Goal: Navigation & Orientation: Find specific page/section

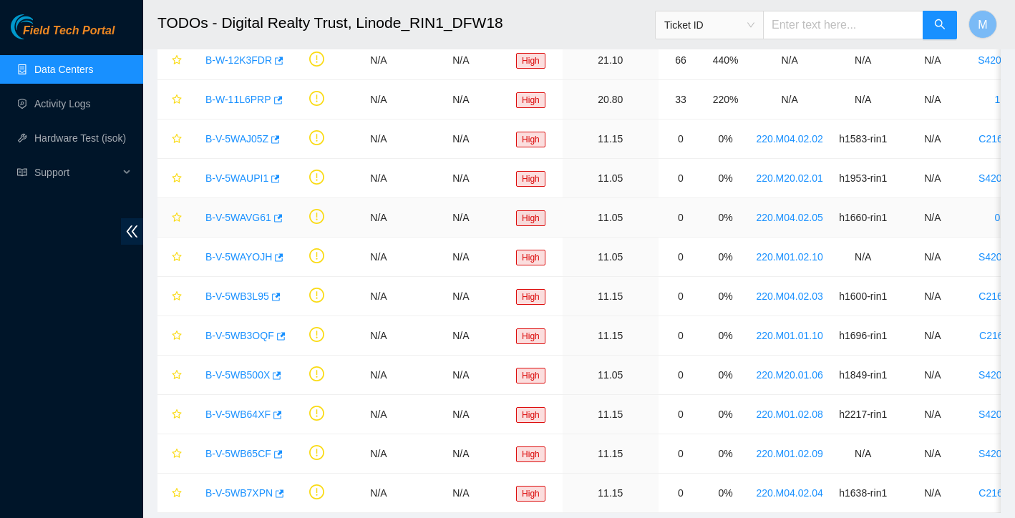
scroll to position [281, 0]
click at [89, 75] on link "Data Centers" at bounding box center [63, 69] width 59 height 11
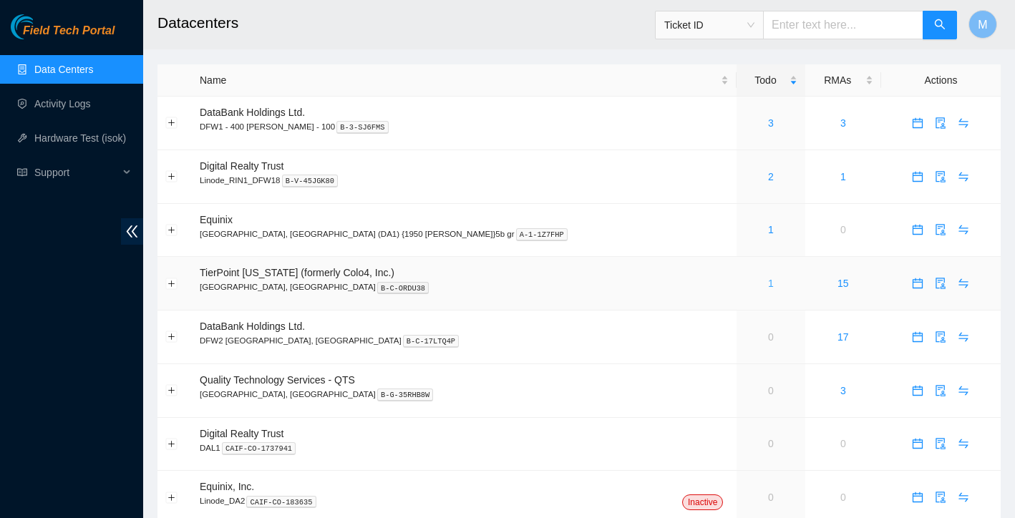
click at [768, 282] on link "1" at bounding box center [771, 283] width 6 height 11
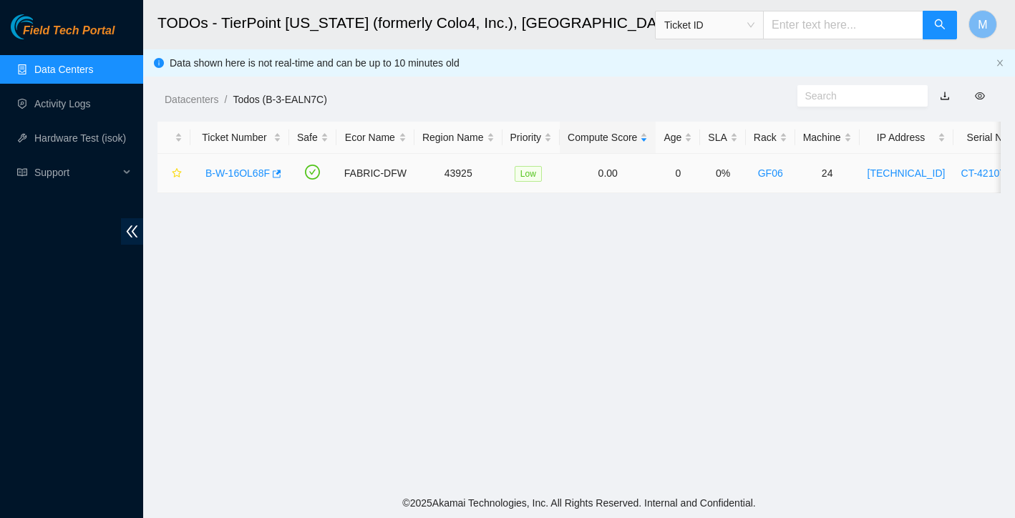
click at [238, 170] on link "B-W-16OL68F" at bounding box center [238, 173] width 64 height 11
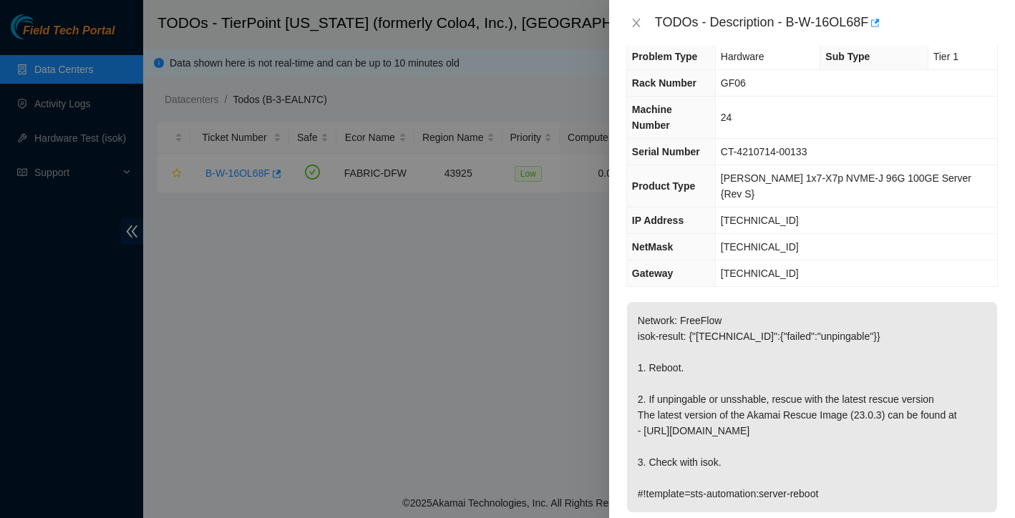
scroll to position [24, 0]
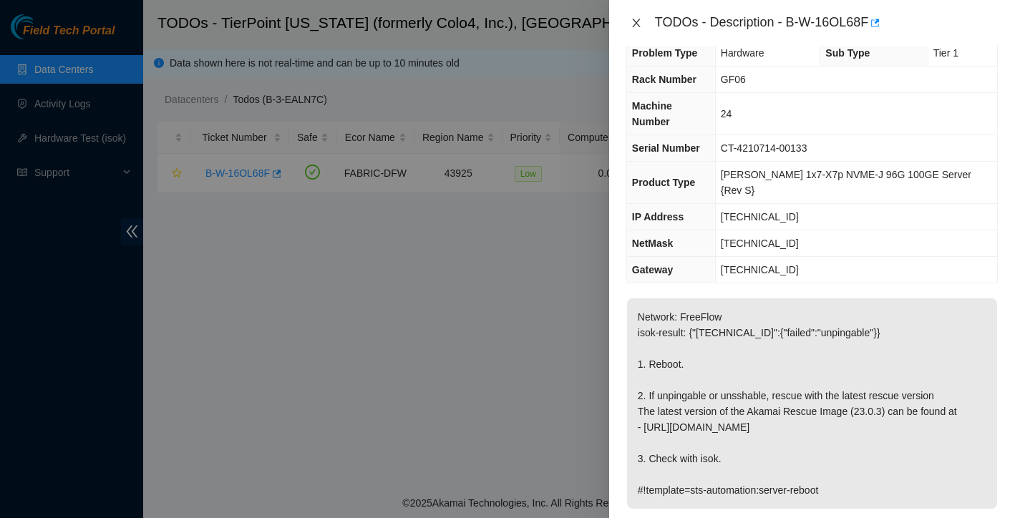
click at [635, 24] on icon "close" at bounding box center [636, 23] width 8 height 9
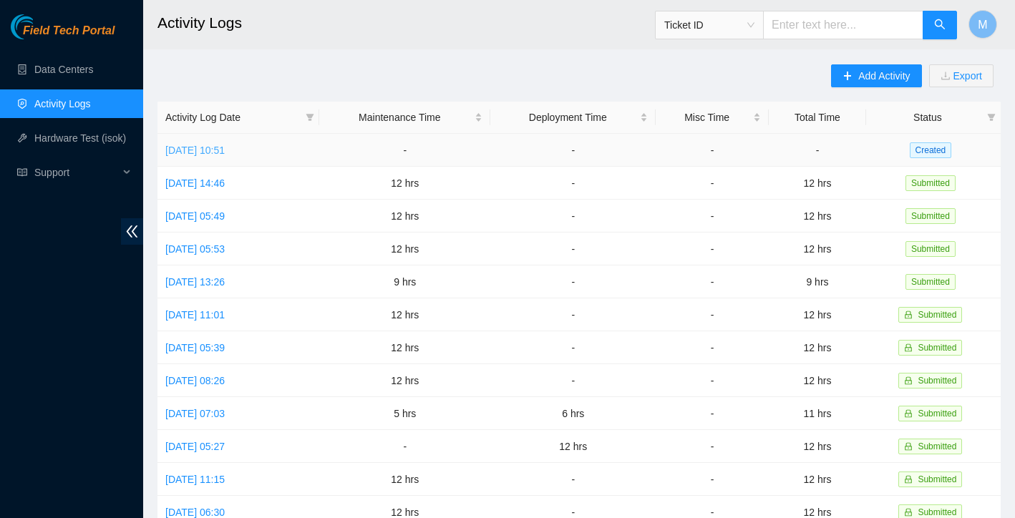
click at [225, 148] on link "[DATE] 10:51" at bounding box center [194, 150] width 59 height 11
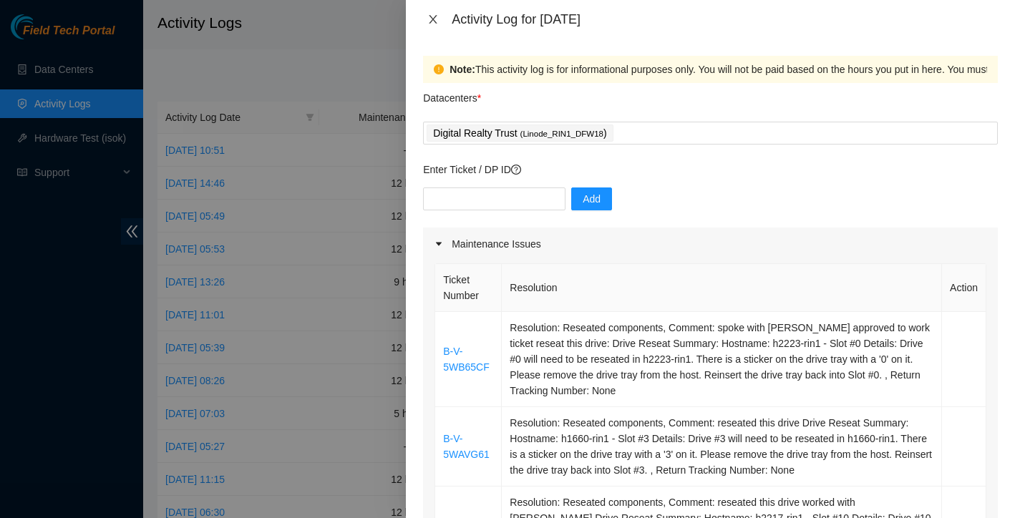
click at [435, 19] on icon "close" at bounding box center [433, 19] width 11 height 11
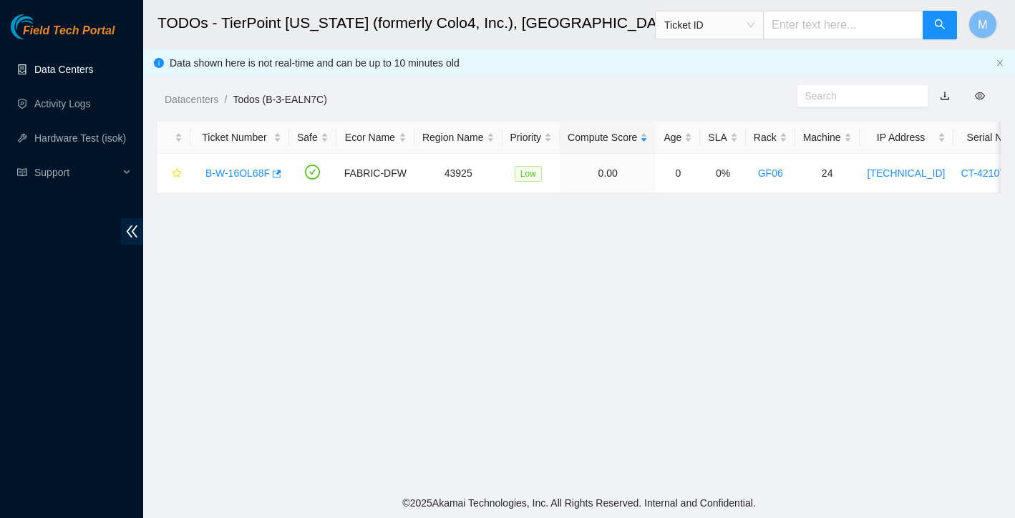
click at [45, 73] on link "Data Centers" at bounding box center [63, 69] width 59 height 11
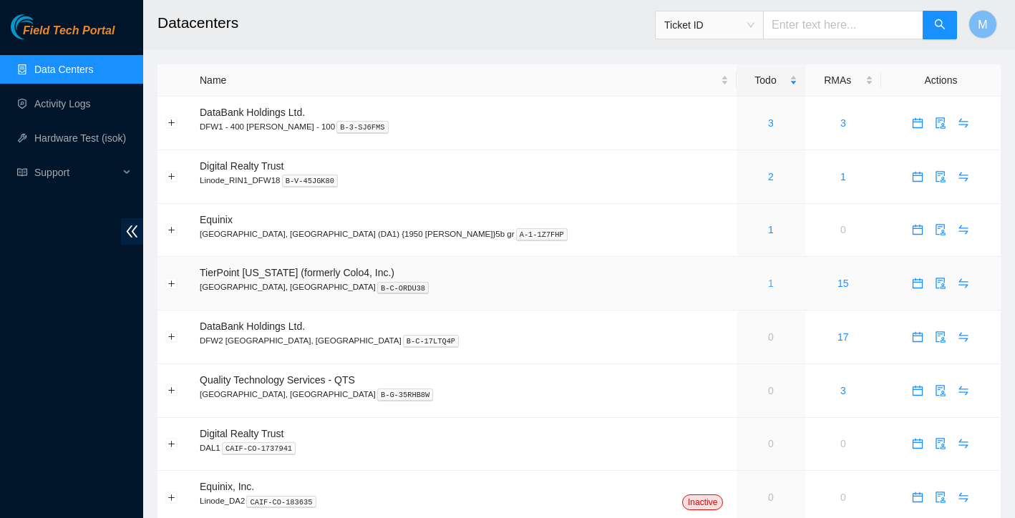
click at [768, 285] on link "1" at bounding box center [771, 283] width 6 height 11
